Goal: Task Accomplishment & Management: Complete application form

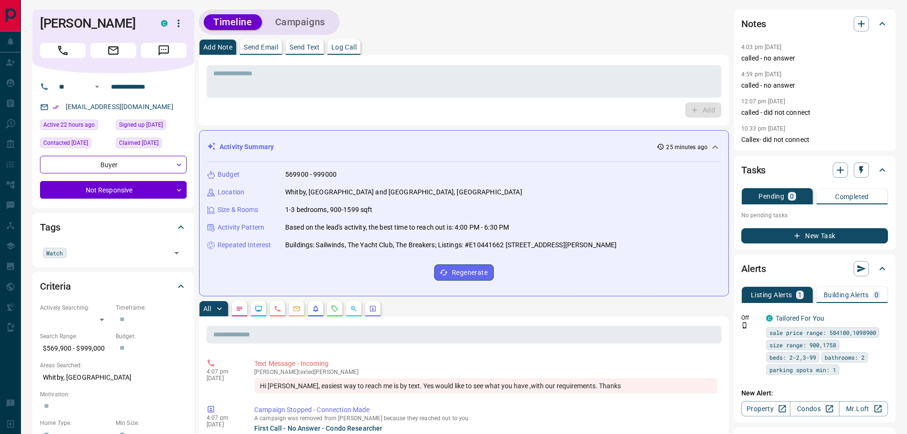
click at [191, 242] on div "Tags Watch ​" at bounding box center [113, 240] width 162 height 54
click at [291, 22] on button "Campaigns" at bounding box center [300, 22] width 69 height 16
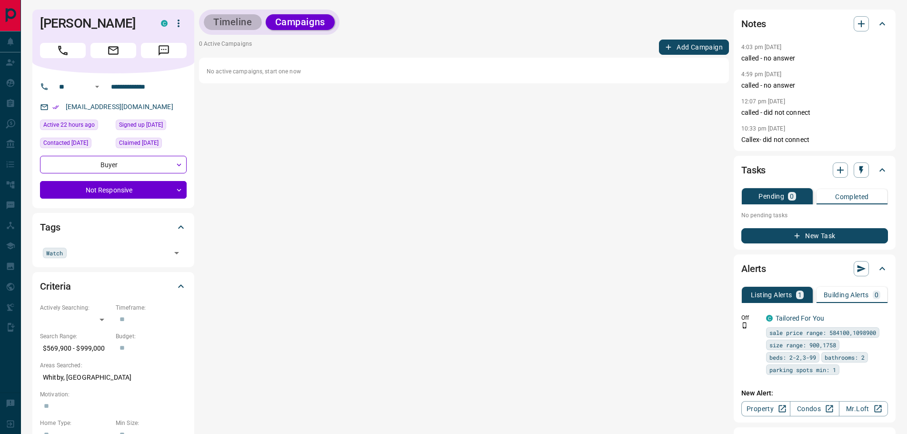
click at [215, 24] on button "Timeline" at bounding box center [233, 22] width 58 height 16
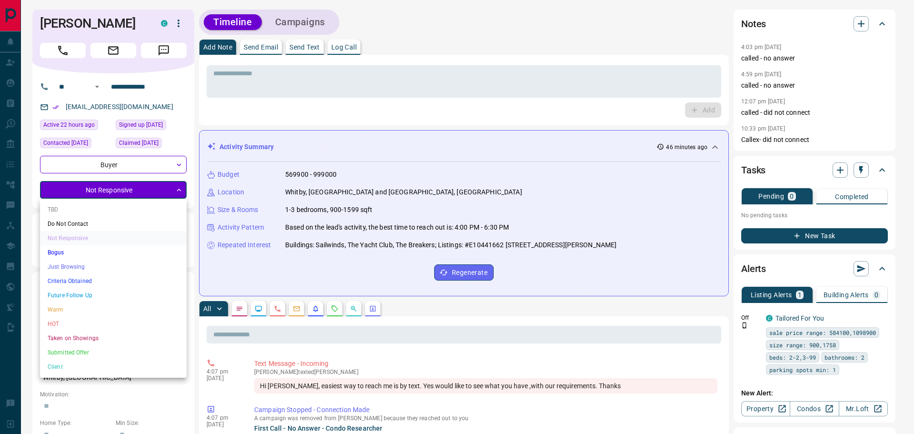
click at [79, 269] on li "Just Browsing" at bounding box center [113, 266] width 147 height 14
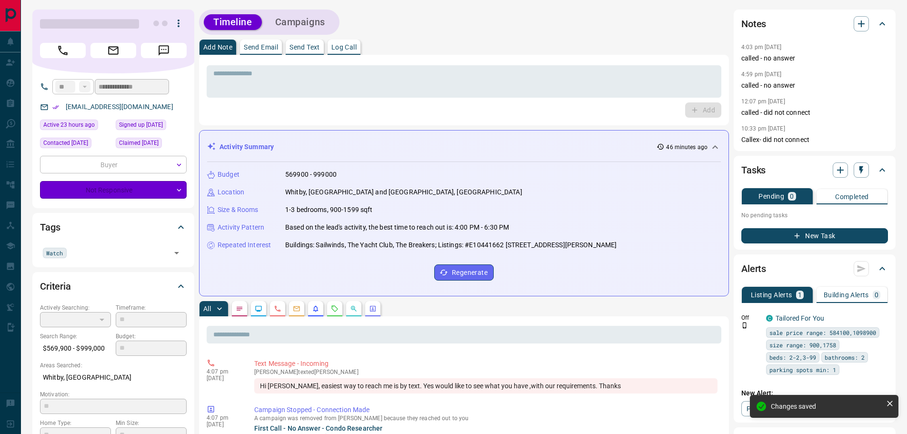
type input "*"
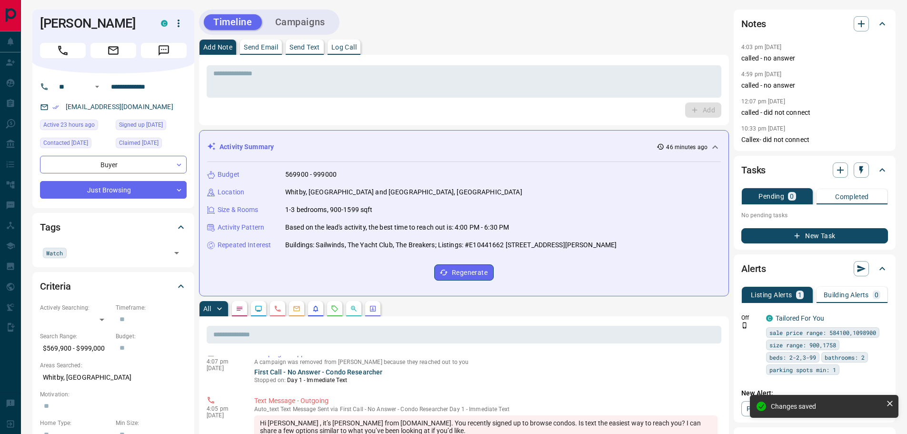
scroll to position [96, 0]
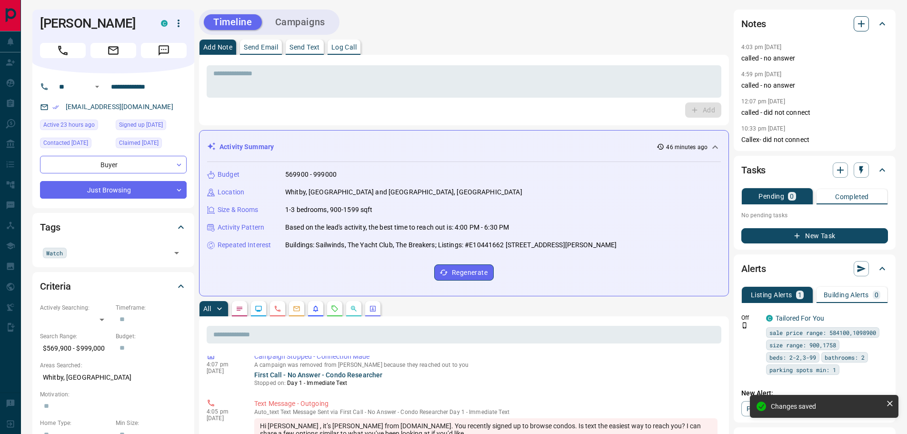
click at [863, 27] on icon "button" at bounding box center [860, 23] width 11 height 11
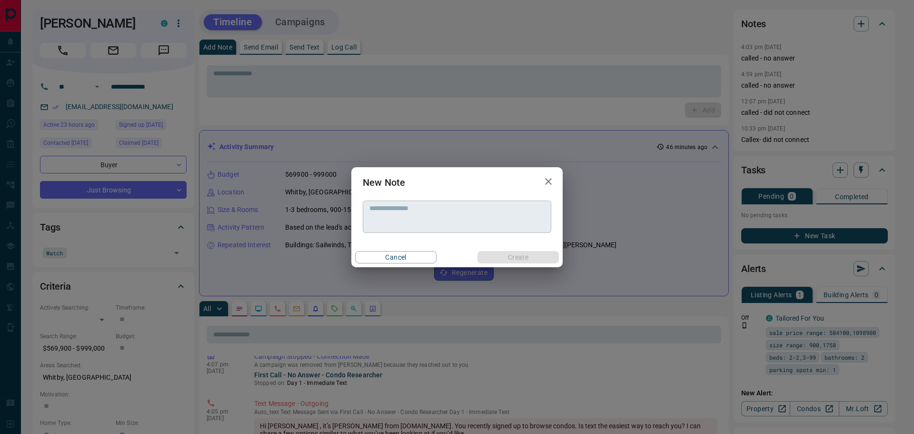
click at [492, 203] on div "* ​" at bounding box center [457, 216] width 188 height 32
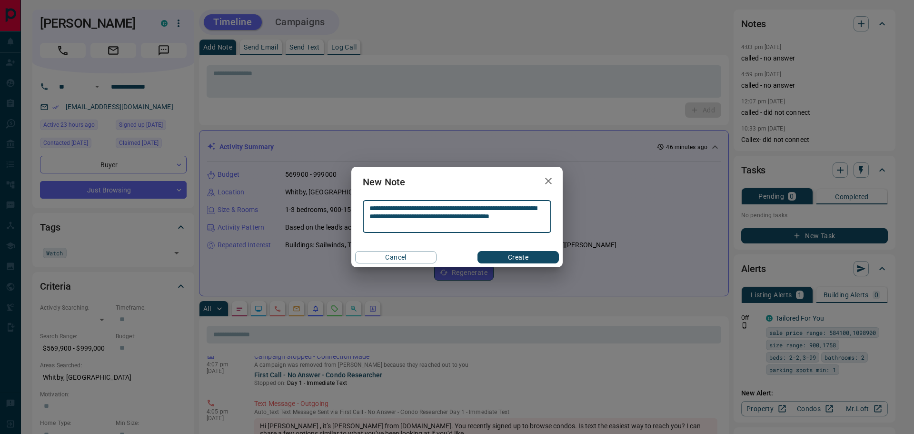
type textarea "**********"
click at [540, 262] on button "Create" at bounding box center [517, 257] width 81 height 12
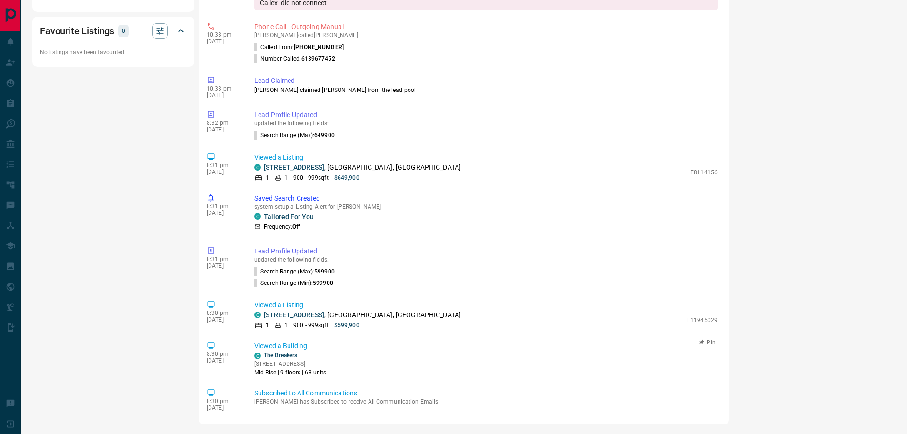
scroll to position [1047, 0]
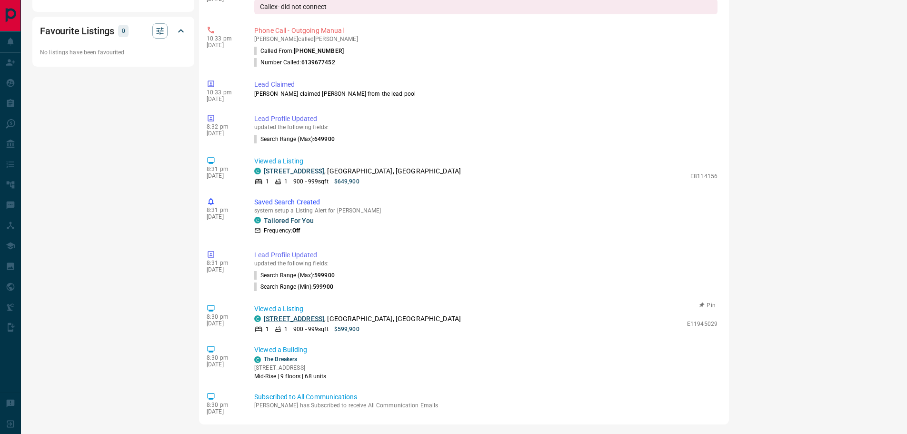
drag, startPoint x: 314, startPoint y: 319, endPoint x: 304, endPoint y: 320, distance: 10.0
click at [304, 320] on link "[STREET_ADDRESS]" at bounding box center [294, 319] width 60 height 8
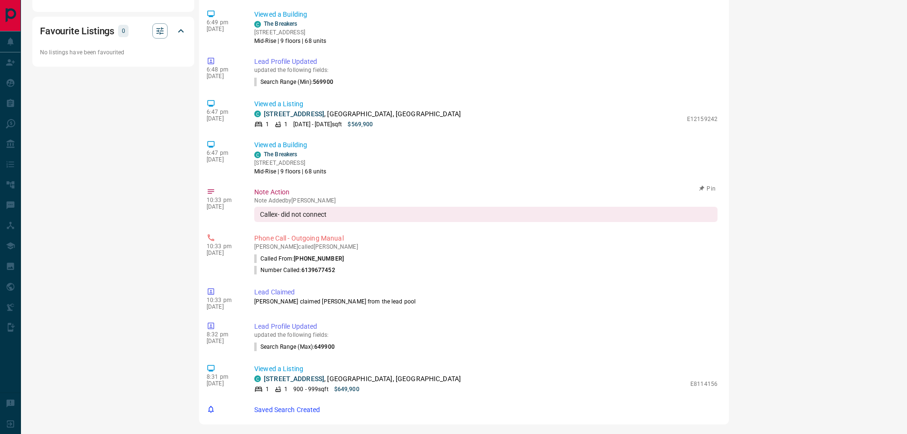
scroll to position [809, 0]
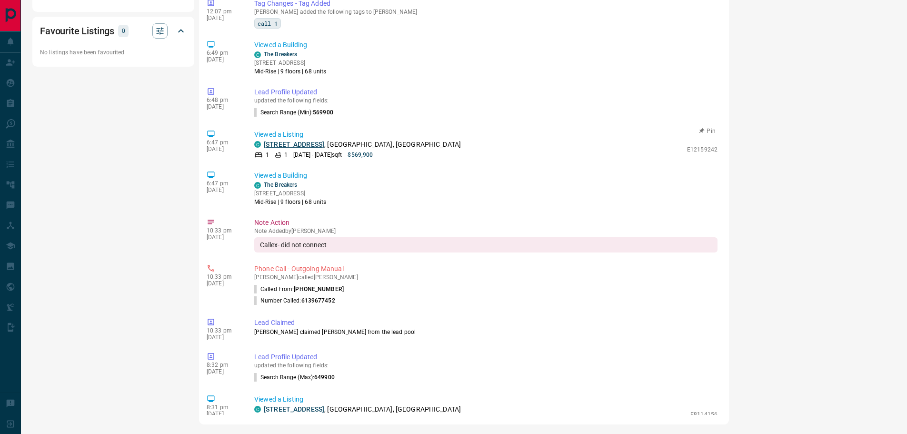
click at [324, 142] on link "[STREET_ADDRESS]" at bounding box center [294, 144] width 60 height 8
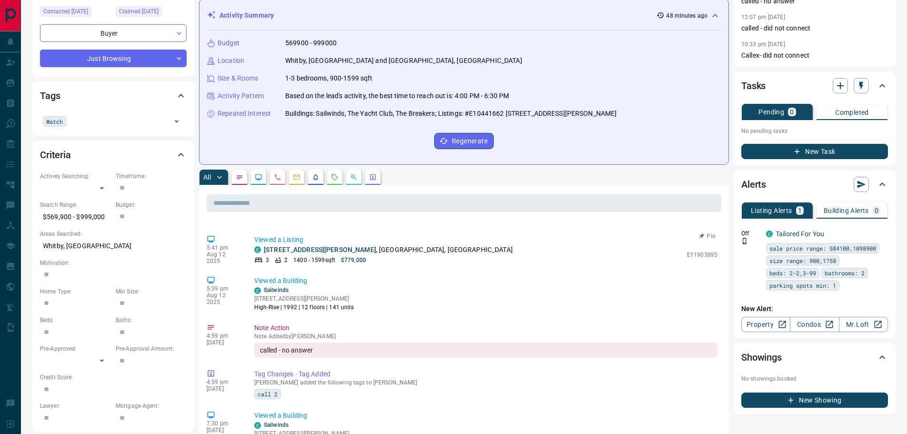
scroll to position [523, 0]
click at [289, 247] on link "[STREET_ADDRESS][PERSON_NAME]" at bounding box center [320, 248] width 112 height 8
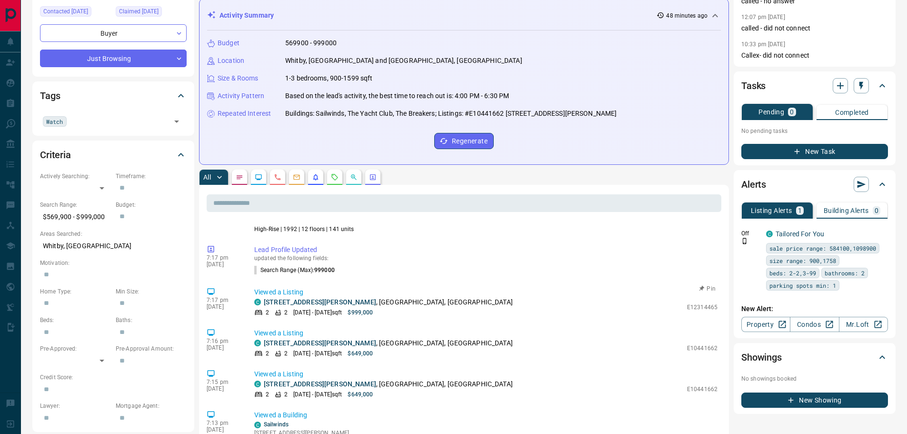
scroll to position [761, 0]
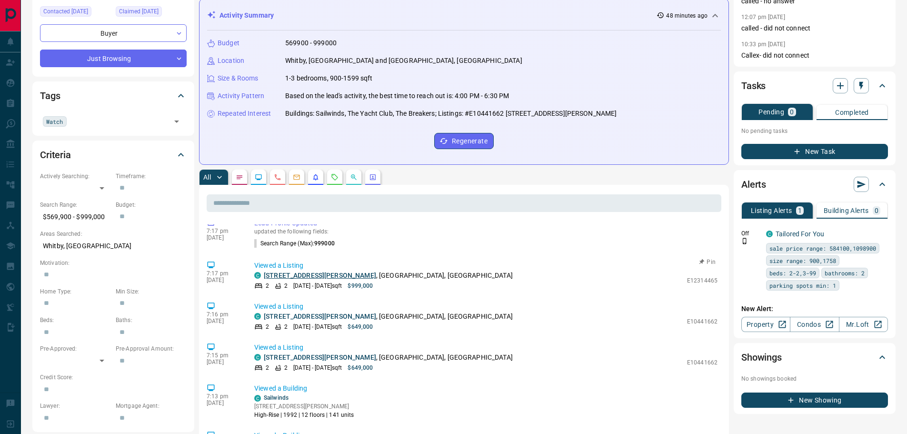
click at [305, 277] on link "[STREET_ADDRESS][PERSON_NAME]" at bounding box center [320, 275] width 112 height 8
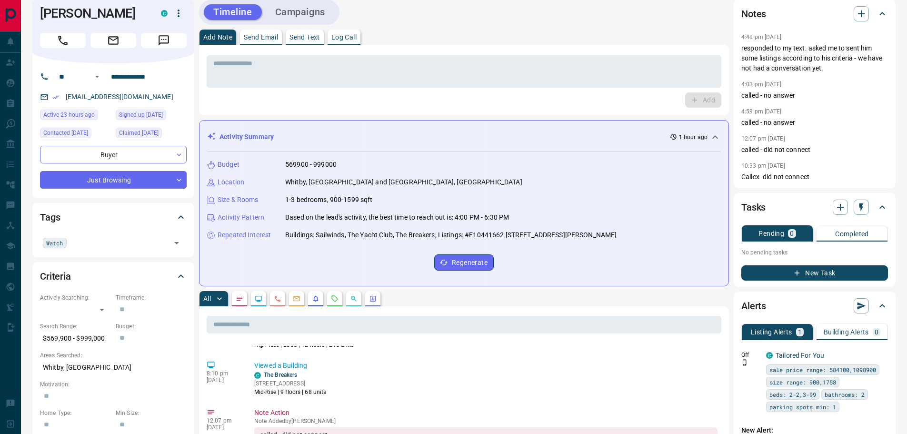
scroll to position [0, 0]
